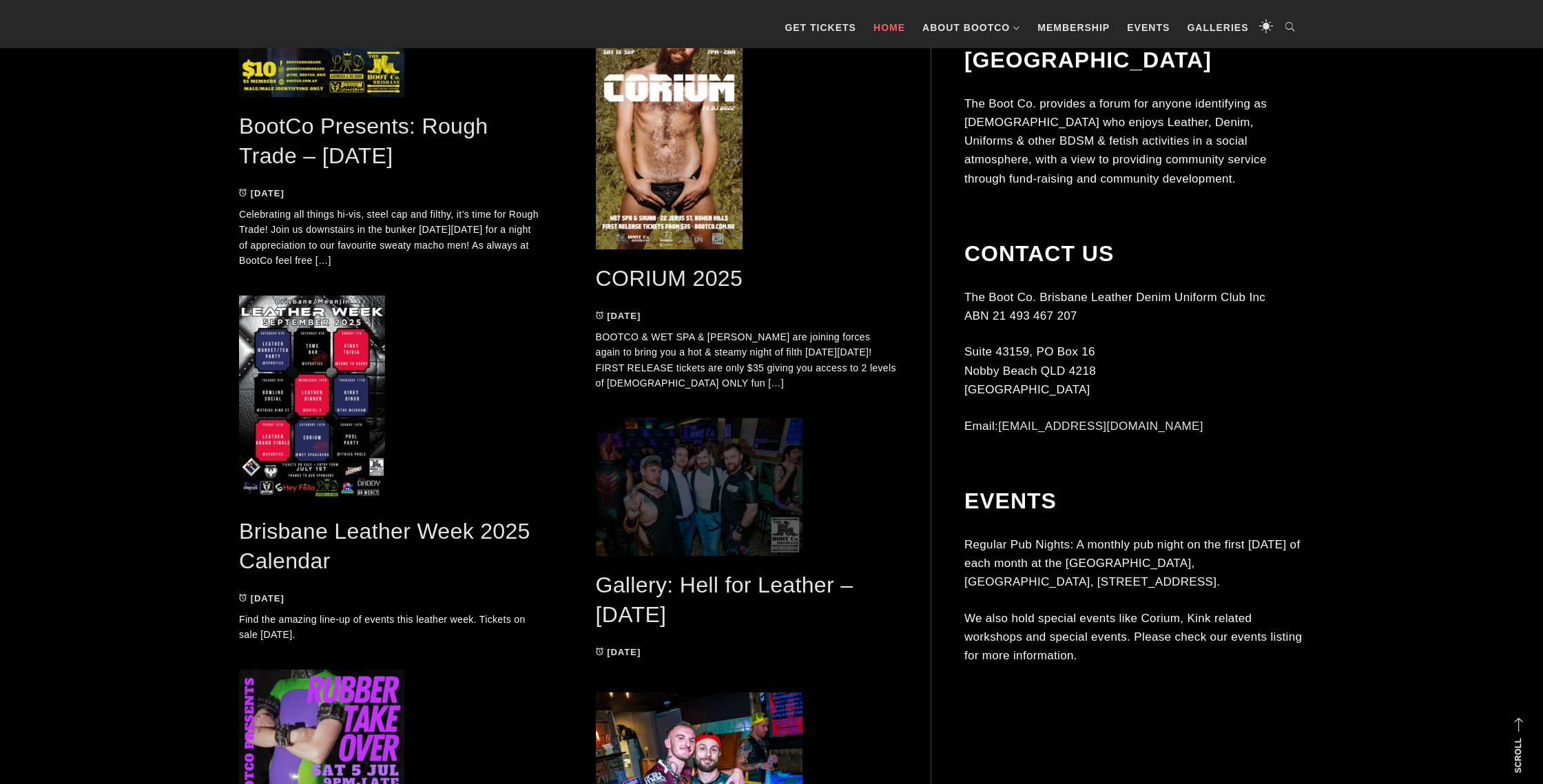
scroll to position [1473, 0]
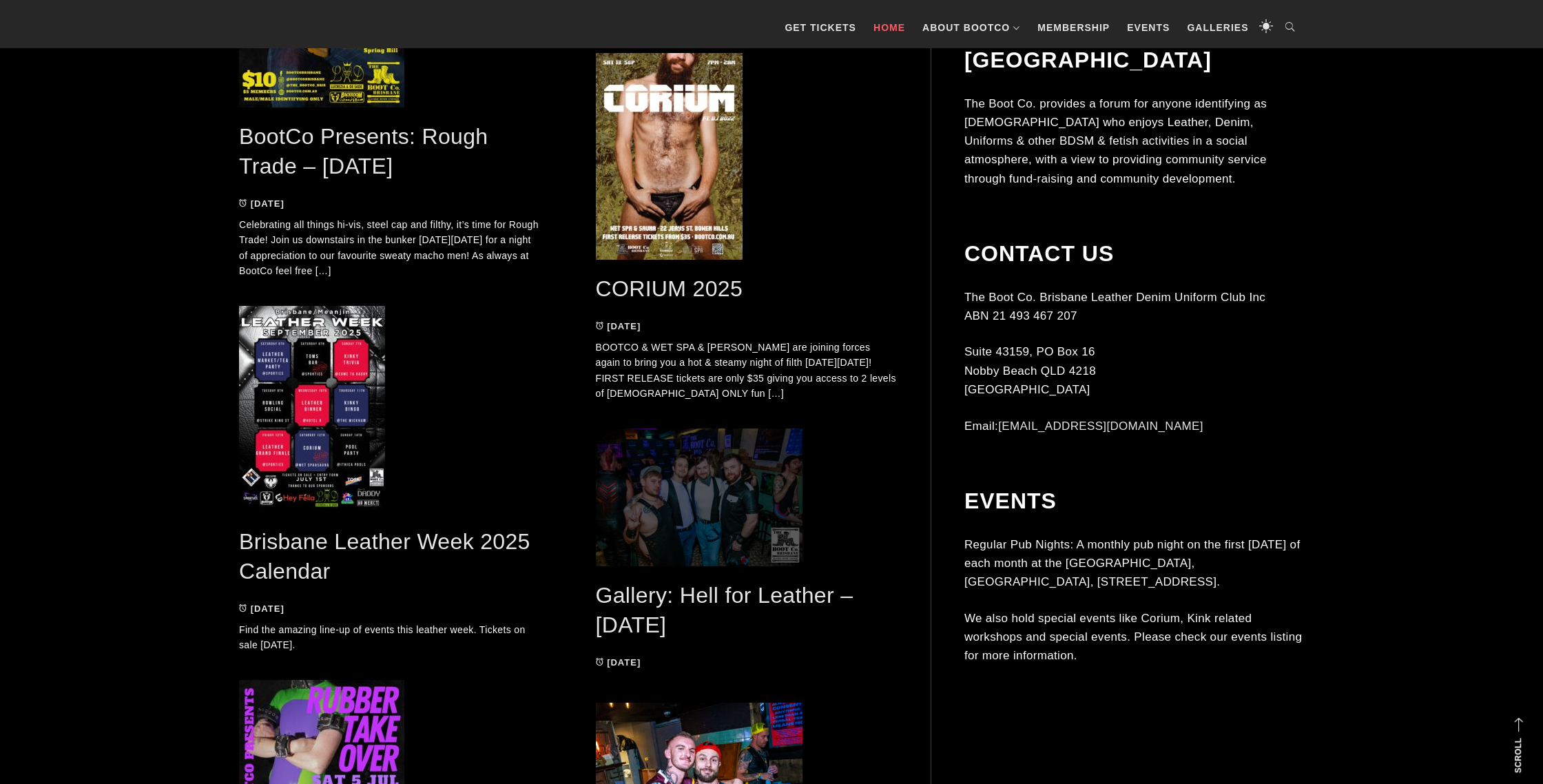
click at [720, 479] on span at bounding box center [747, 497] width 301 height 138
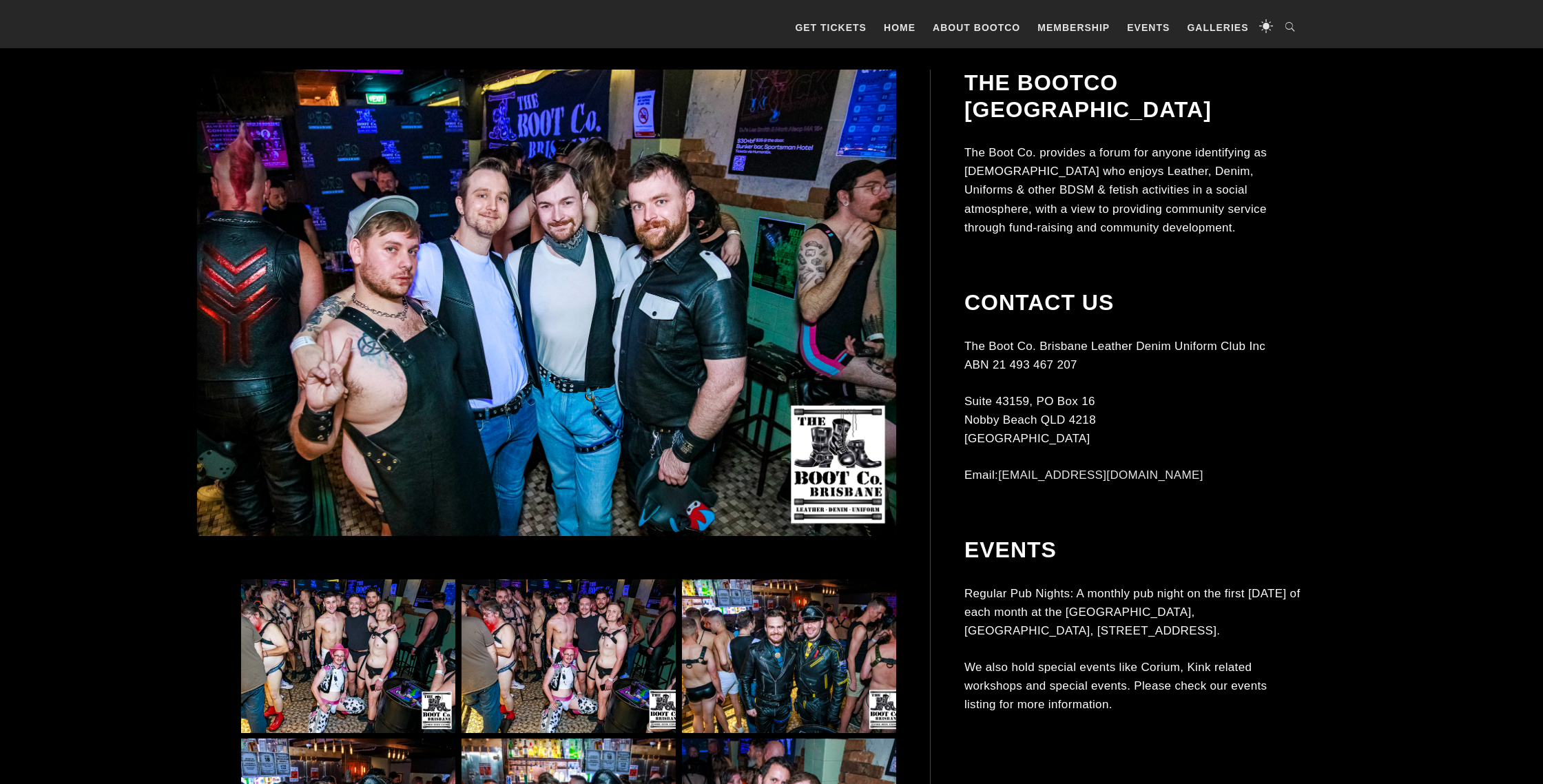
scroll to position [444, 0]
click at [829, 625] on img at bounding box center [789, 656] width 215 height 154
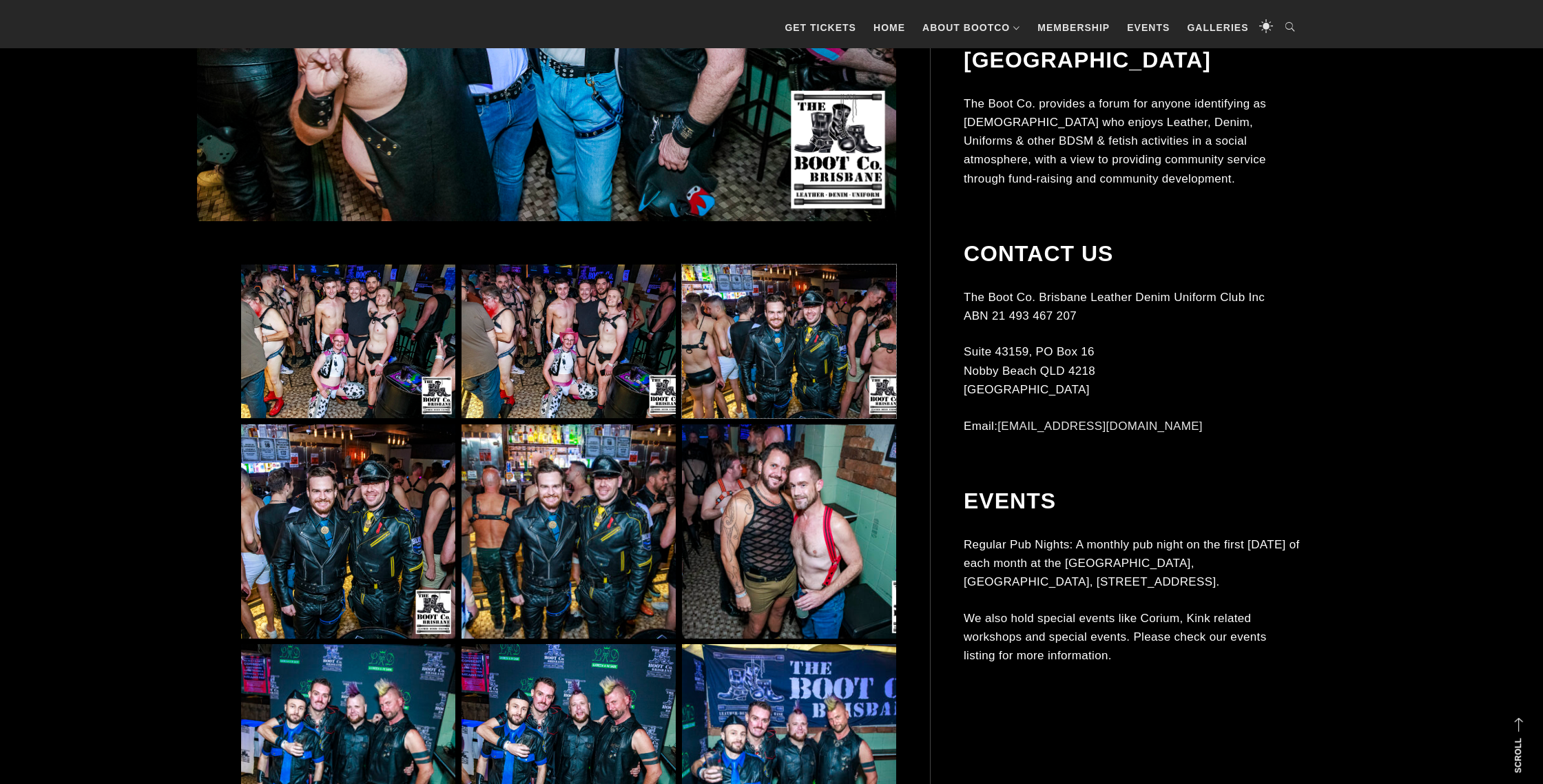
scroll to position [777, 0]
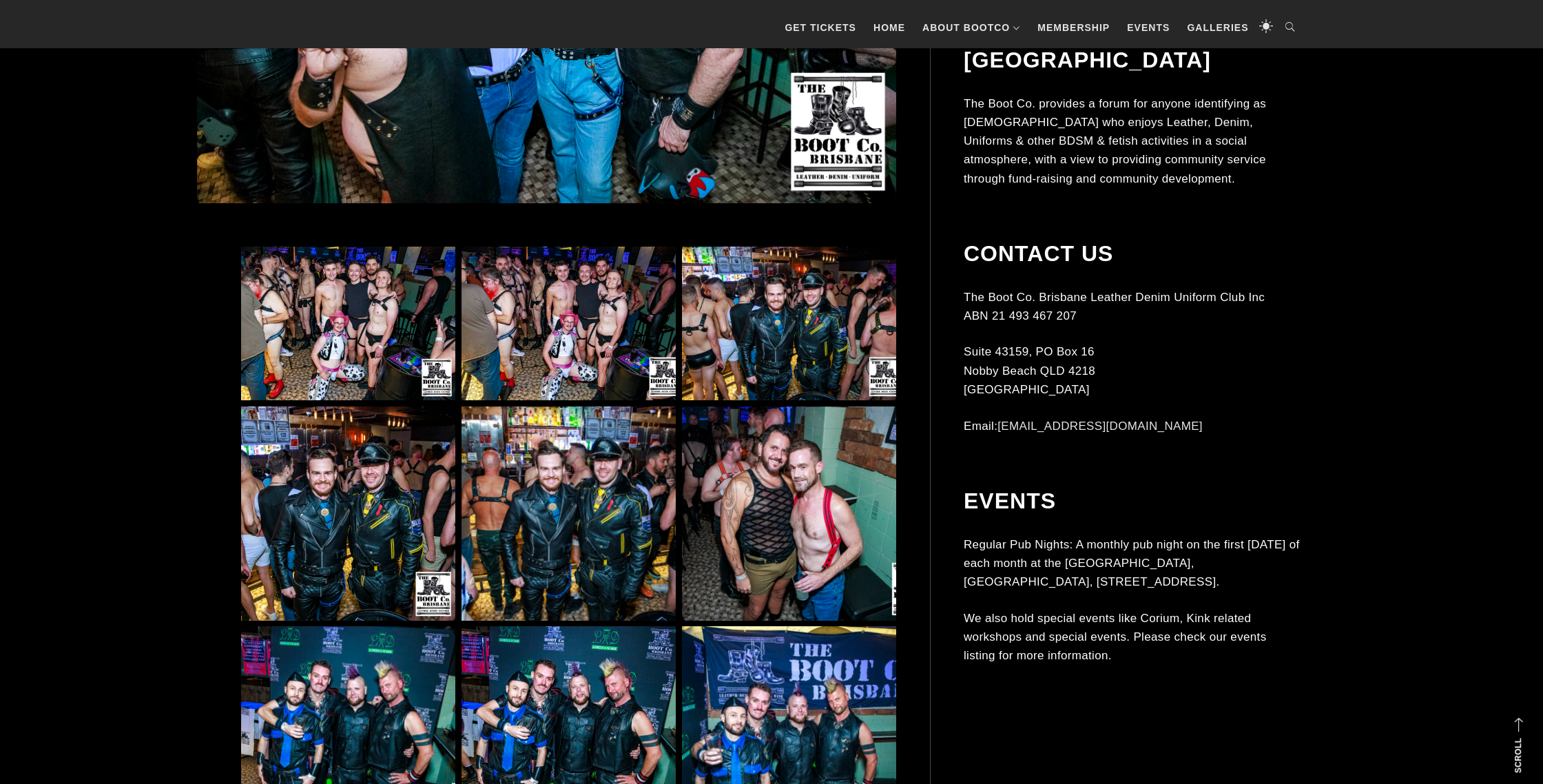
click at [788, 492] on img at bounding box center [789, 513] width 215 height 215
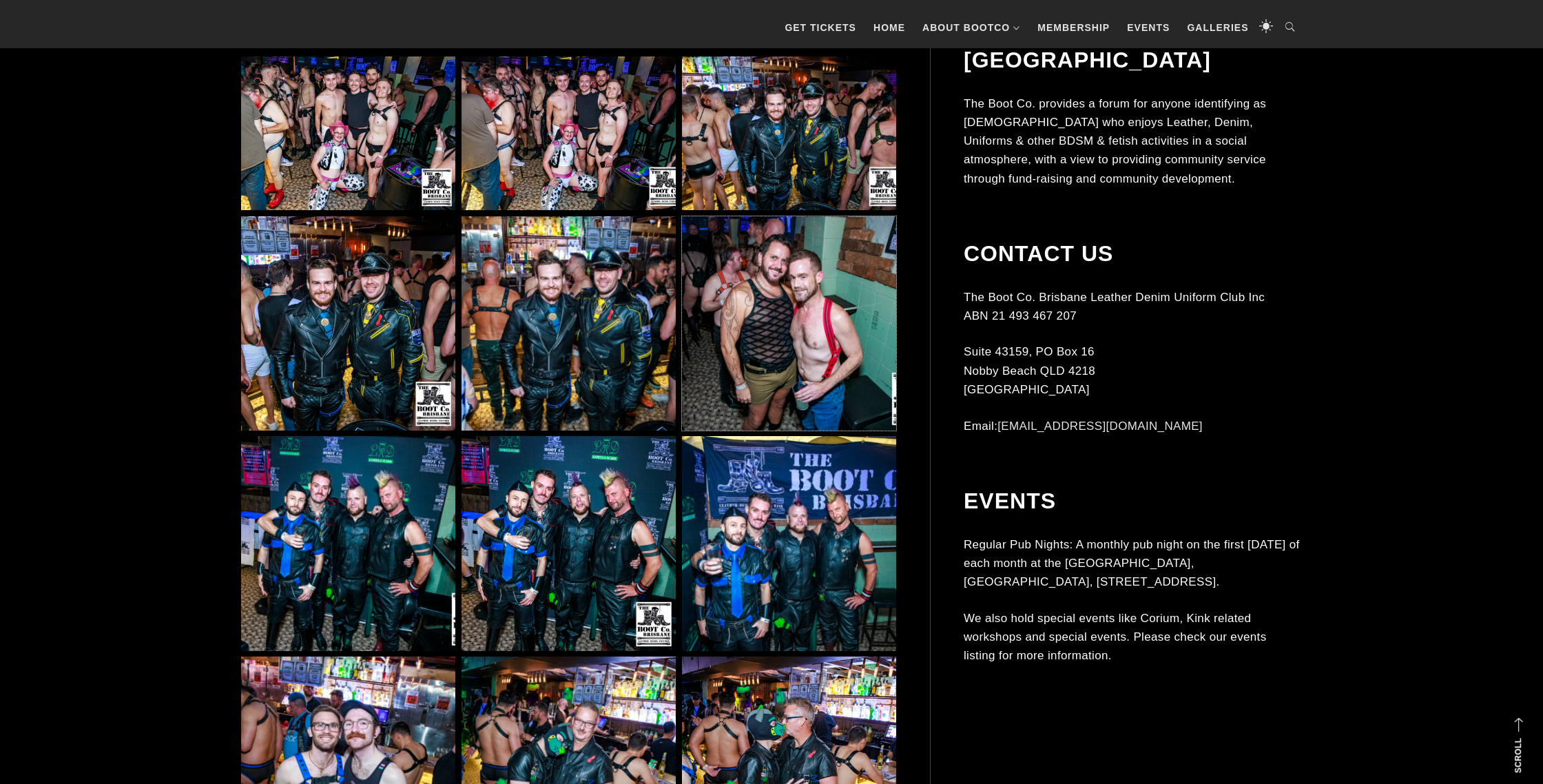
scroll to position [968, 0]
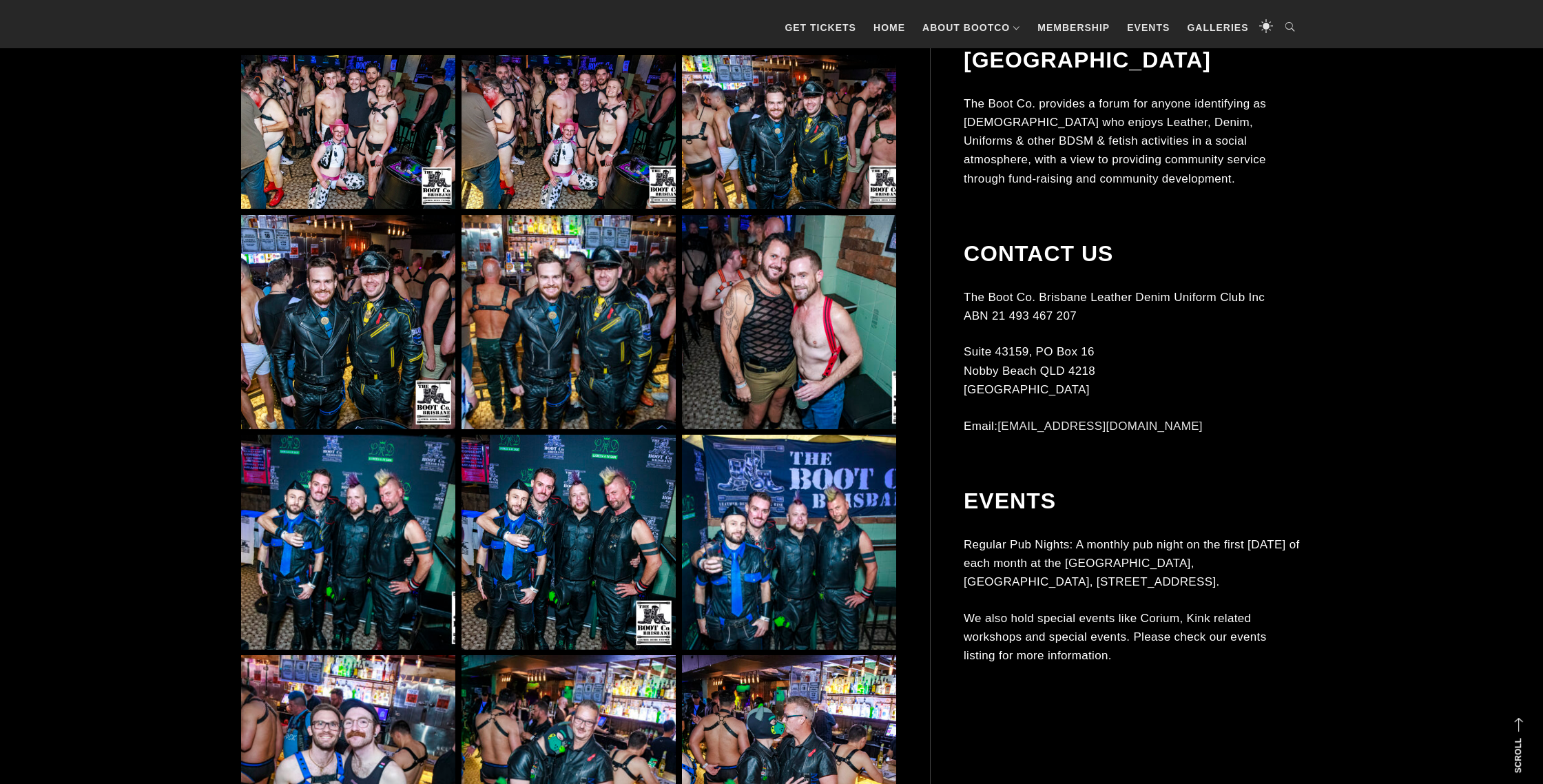
click at [394, 505] on img at bounding box center [348, 541] width 215 height 215
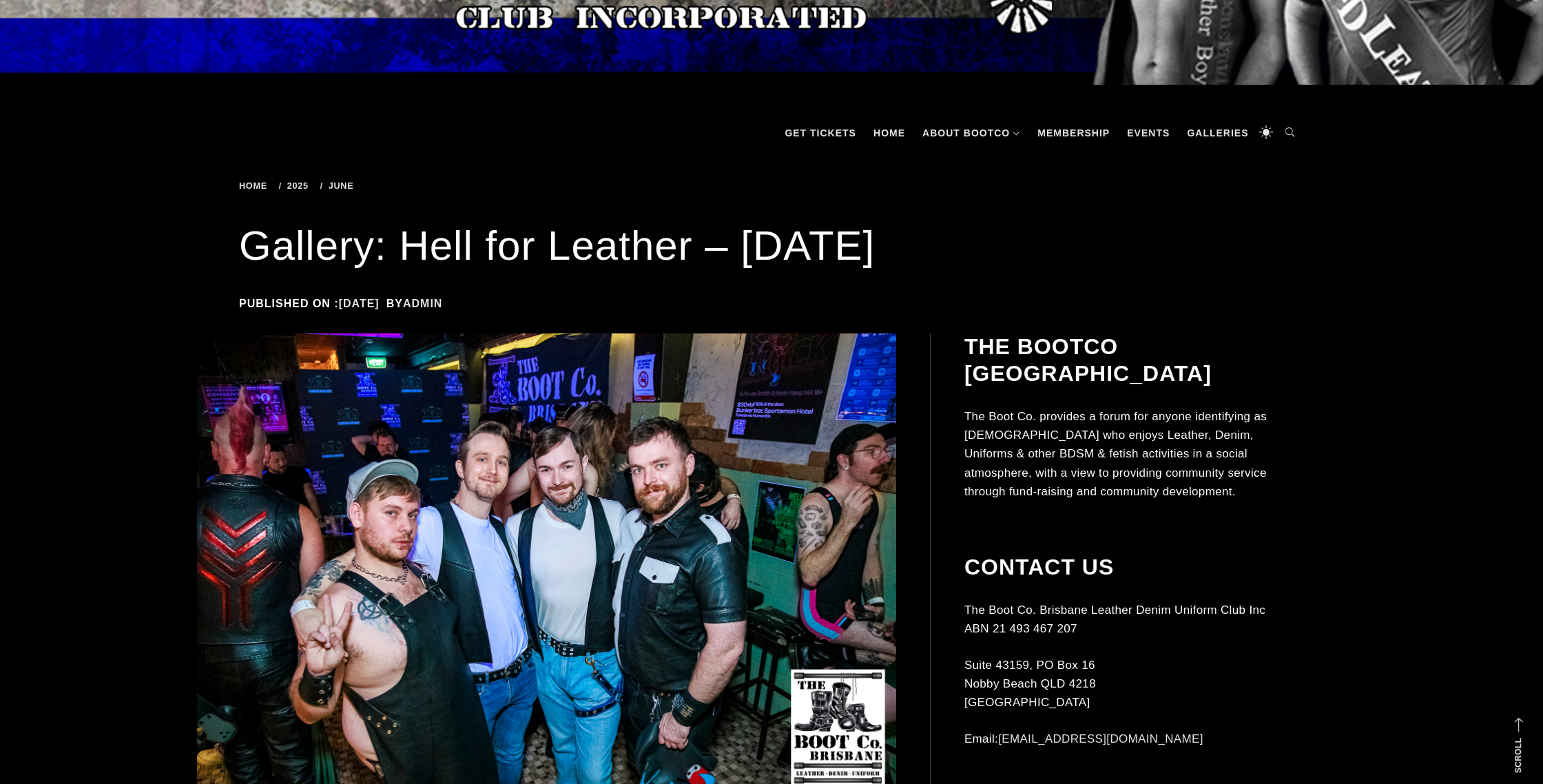
scroll to position [0, 0]
